Goal: Task Accomplishment & Management: Use online tool/utility

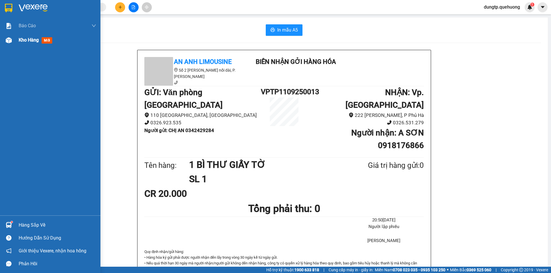
click at [29, 42] on span "Kho hàng" at bounding box center [29, 39] width 20 height 5
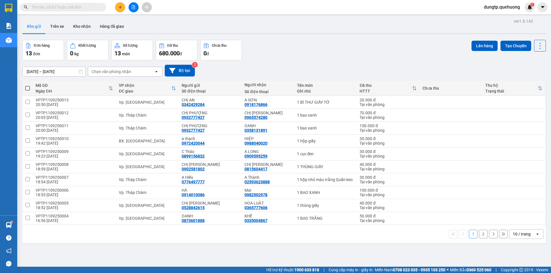
click at [27, 88] on span at bounding box center [27, 88] width 5 height 5
click at [28, 86] on input "checkbox" at bounding box center [28, 86] width 0 height 0
checkbox input "true"
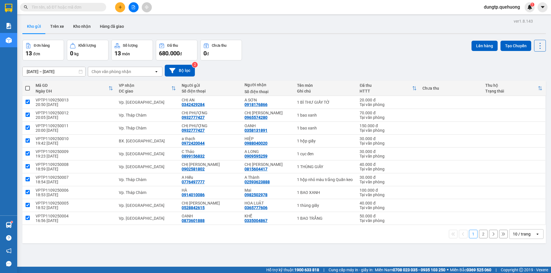
checkbox input "true"
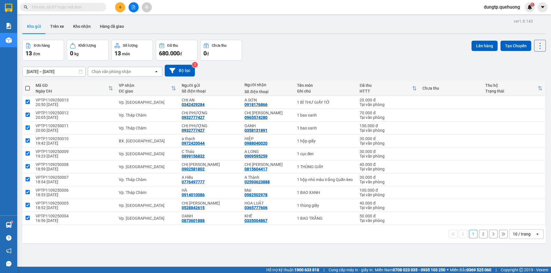
checkbox input "true"
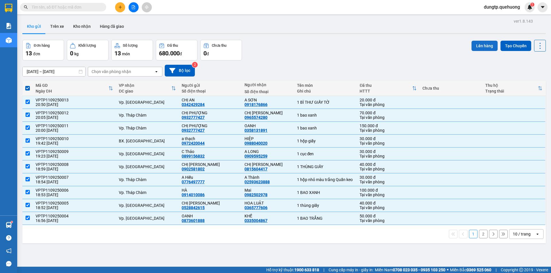
click at [480, 46] on button "Lên hàng" at bounding box center [484, 46] width 26 height 10
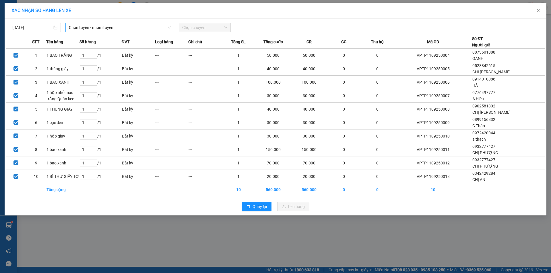
click at [135, 27] on span "Chọn tuyến - nhóm tuyến" at bounding box center [120, 27] width 102 height 9
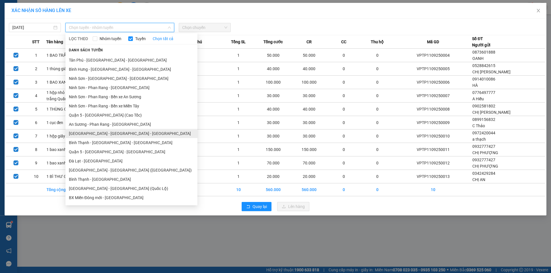
scroll to position [70, 0]
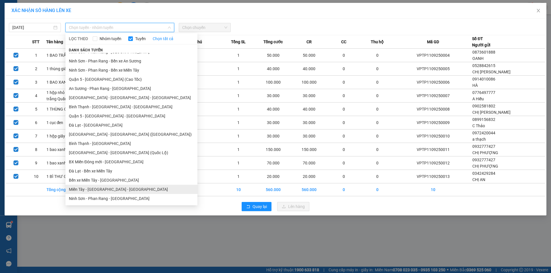
click at [99, 189] on li "Miền Tây - [GEOGRAPHIC_DATA] - [GEOGRAPHIC_DATA]" at bounding box center [131, 189] width 132 height 9
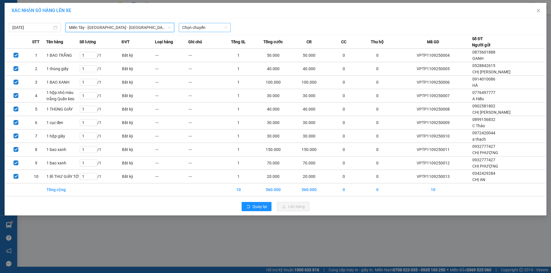
click at [193, 28] on span "Chọn chuyến" at bounding box center [204, 27] width 45 height 9
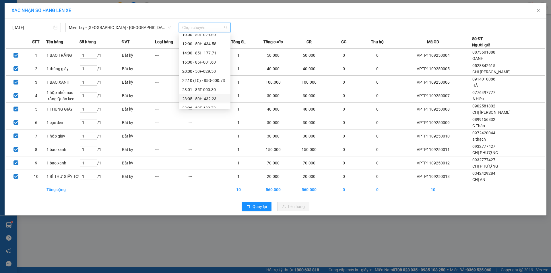
scroll to position [55, 0]
click at [208, 86] on div "23:07 - 50F-021.61" at bounding box center [204, 85] width 45 height 6
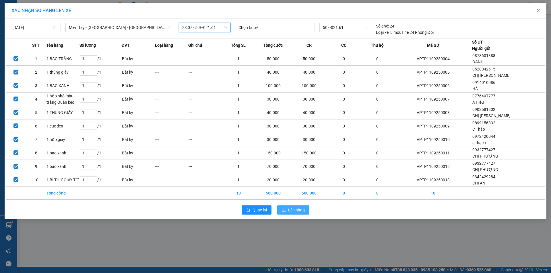
click at [296, 211] on span "Lên hàng" at bounding box center [296, 210] width 17 height 6
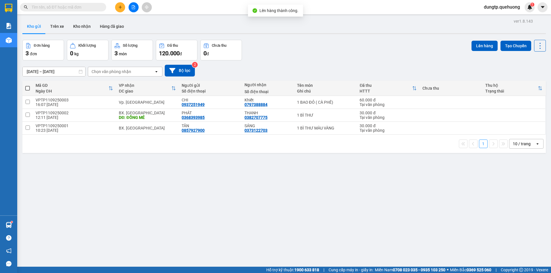
click at [27, 87] on span at bounding box center [27, 88] width 5 height 5
click at [28, 86] on input "checkbox" at bounding box center [28, 86] width 0 height 0
checkbox input "true"
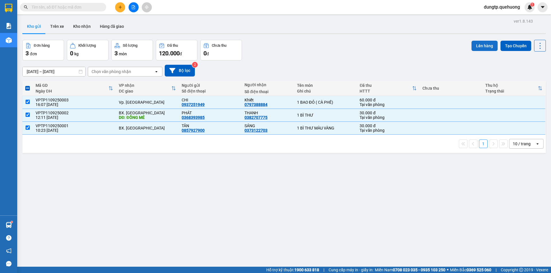
click at [476, 43] on button "Lên hàng" at bounding box center [484, 46] width 26 height 10
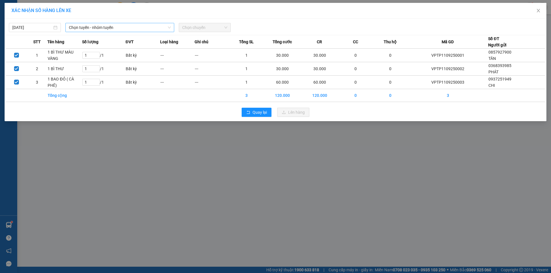
click at [127, 27] on span "Chọn tuyến - nhóm tuyến" at bounding box center [120, 27] width 102 height 9
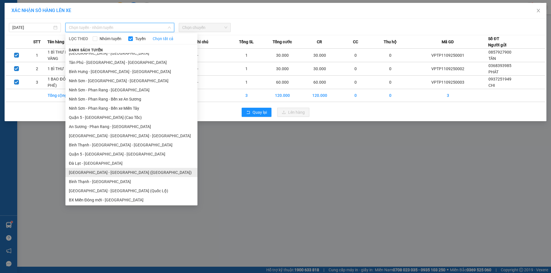
scroll to position [70, 0]
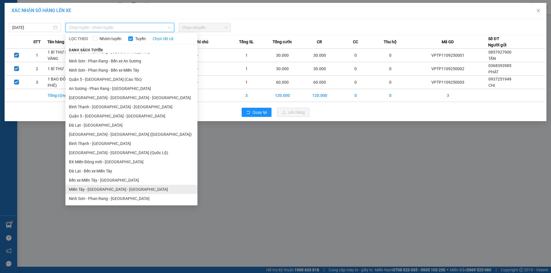
click at [106, 191] on li "Miền Tây - [GEOGRAPHIC_DATA] - [GEOGRAPHIC_DATA]" at bounding box center [131, 189] width 132 height 9
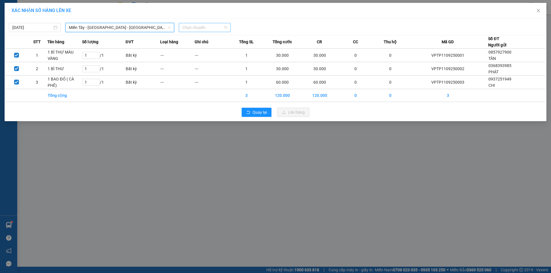
click at [219, 28] on span "Chọn chuyến" at bounding box center [204, 27] width 45 height 9
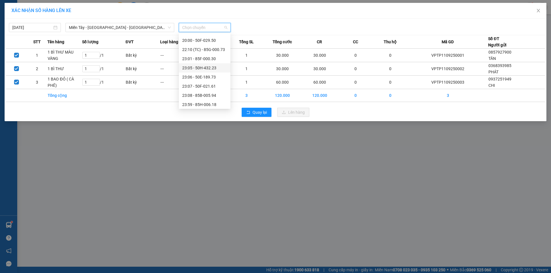
scroll to position [55, 0]
click at [213, 84] on div "23:07 - 50F-021.61" at bounding box center [204, 85] width 45 height 6
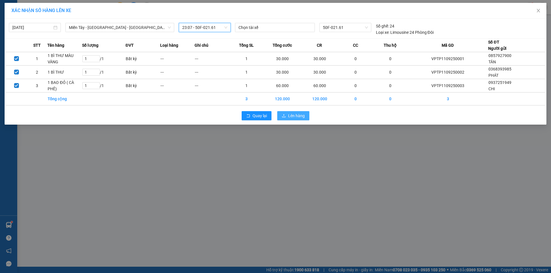
click at [294, 116] on span "Lên hàng" at bounding box center [296, 116] width 17 height 6
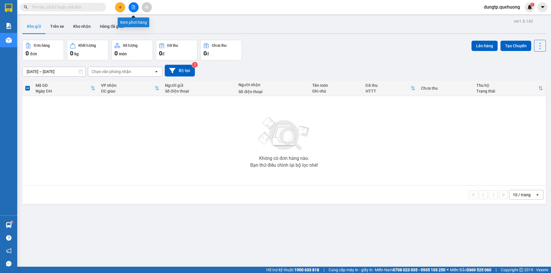
click at [134, 7] on icon "file-add" at bounding box center [133, 7] width 3 height 4
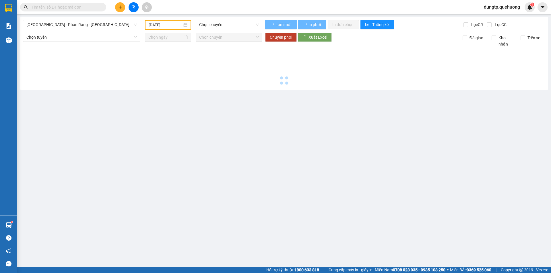
type input "[DATE]"
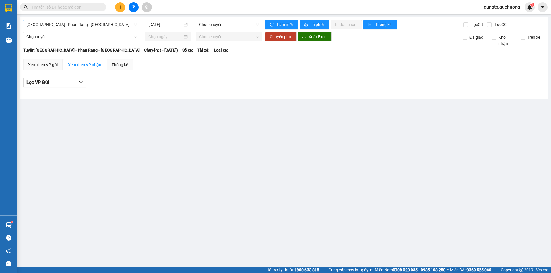
click at [74, 26] on span "[GEOGRAPHIC_DATA] - Phan Rang - [GEOGRAPHIC_DATA]" at bounding box center [81, 24] width 110 height 9
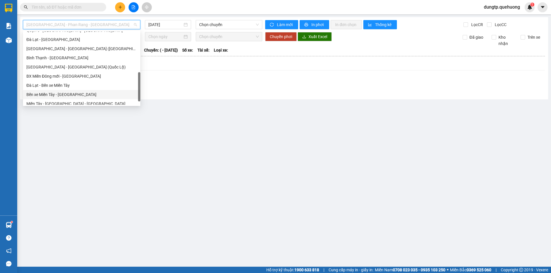
scroll to position [156, 0]
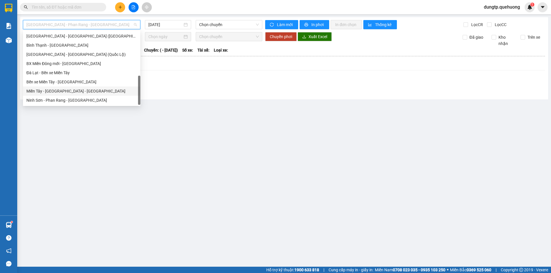
click at [54, 88] on div "Miền Tây - [GEOGRAPHIC_DATA] - [GEOGRAPHIC_DATA]" at bounding box center [81, 91] width 110 height 6
type input "[DATE]"
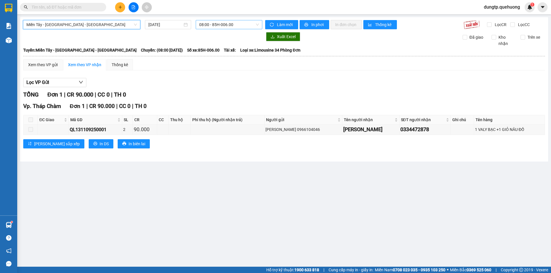
click at [220, 27] on span "08:00 - 85H-006.00" at bounding box center [229, 24] width 60 height 9
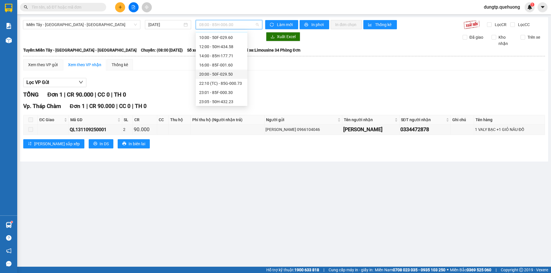
scroll to position [55, 0]
click at [226, 83] on div "23:07 - 50F-021.61" at bounding box center [221, 82] width 45 height 6
